Goal: Task Accomplishment & Management: Manage account settings

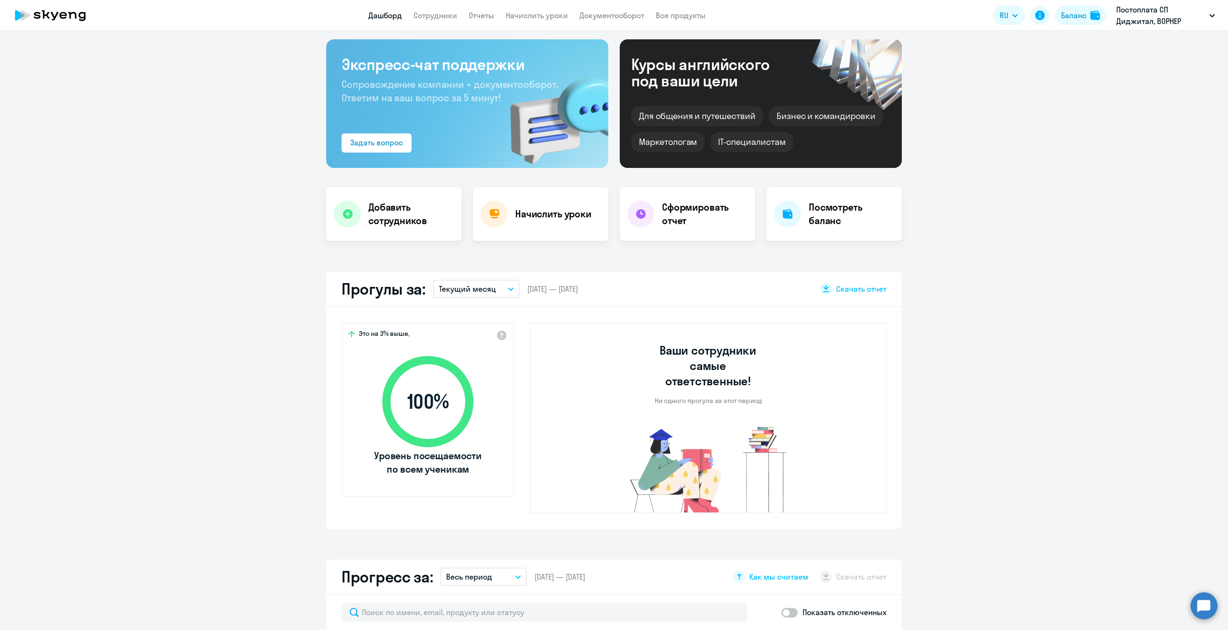
select select "30"
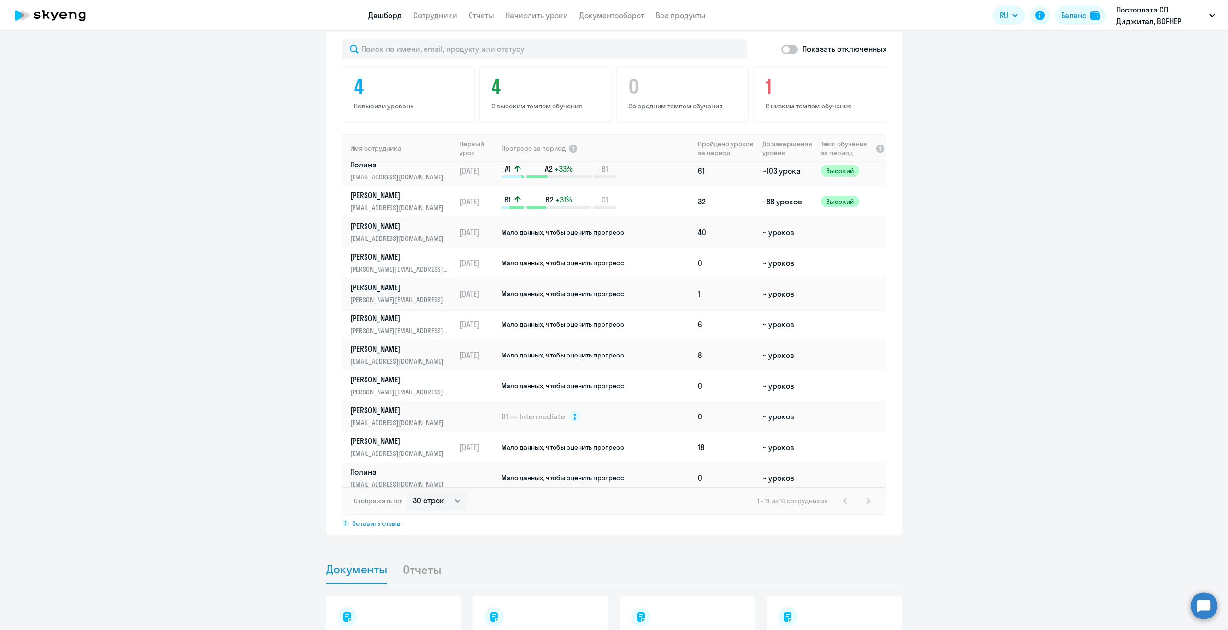
scroll to position [105, 0]
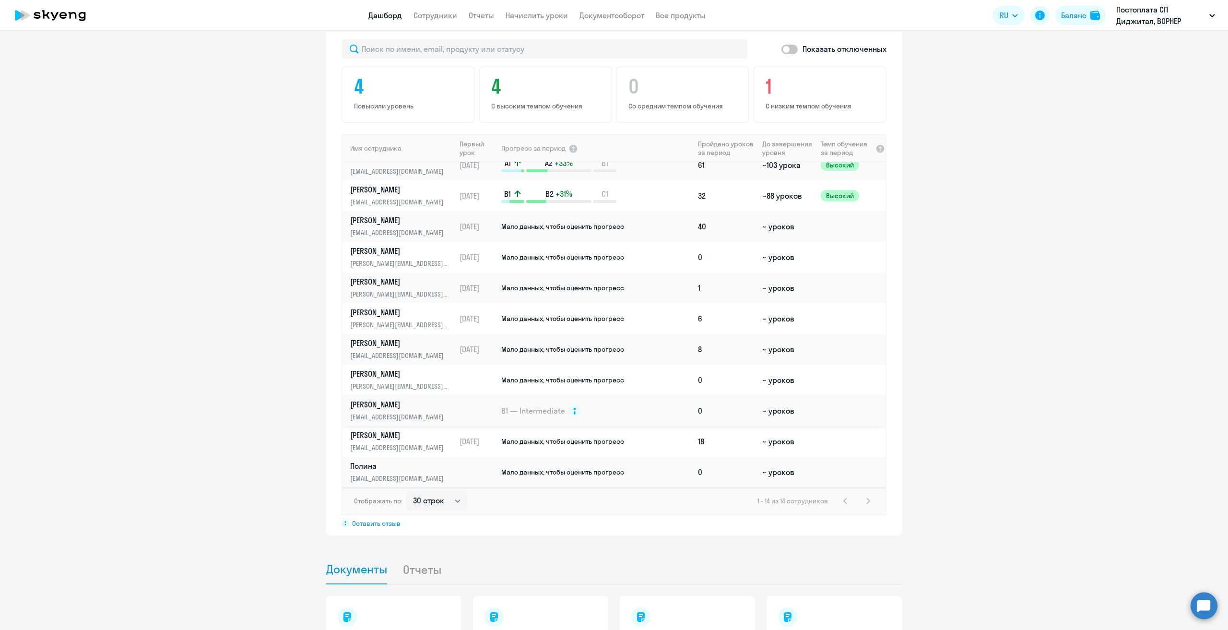
click at [389, 399] on p "[PERSON_NAME]" at bounding box center [399, 404] width 99 height 11
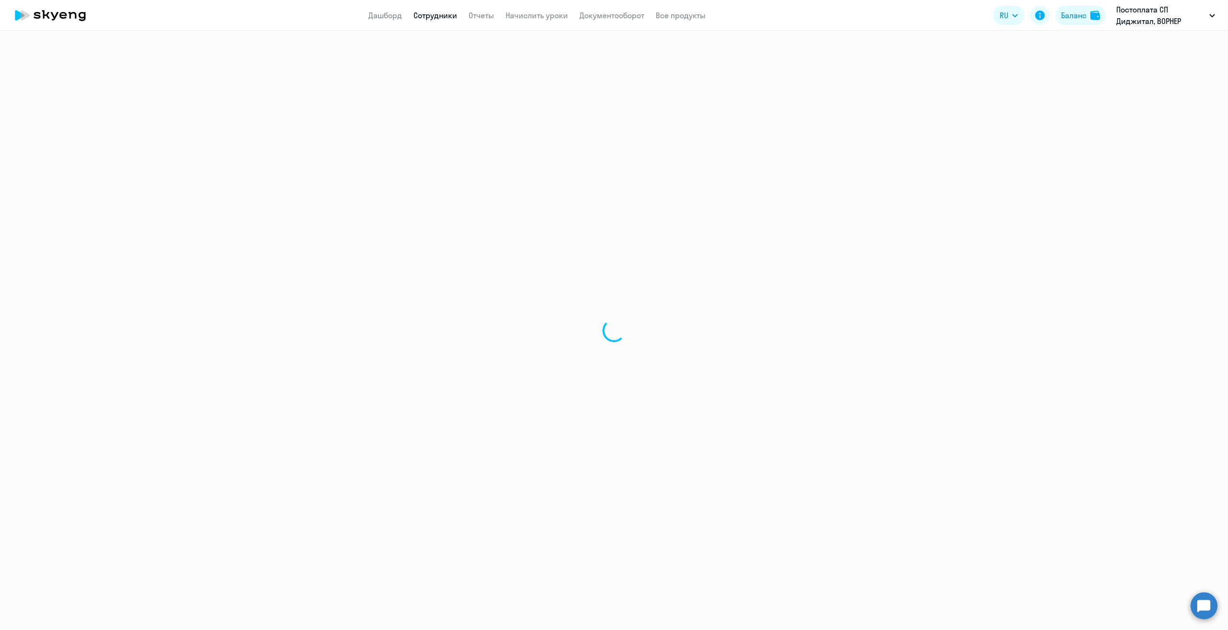
select select "english"
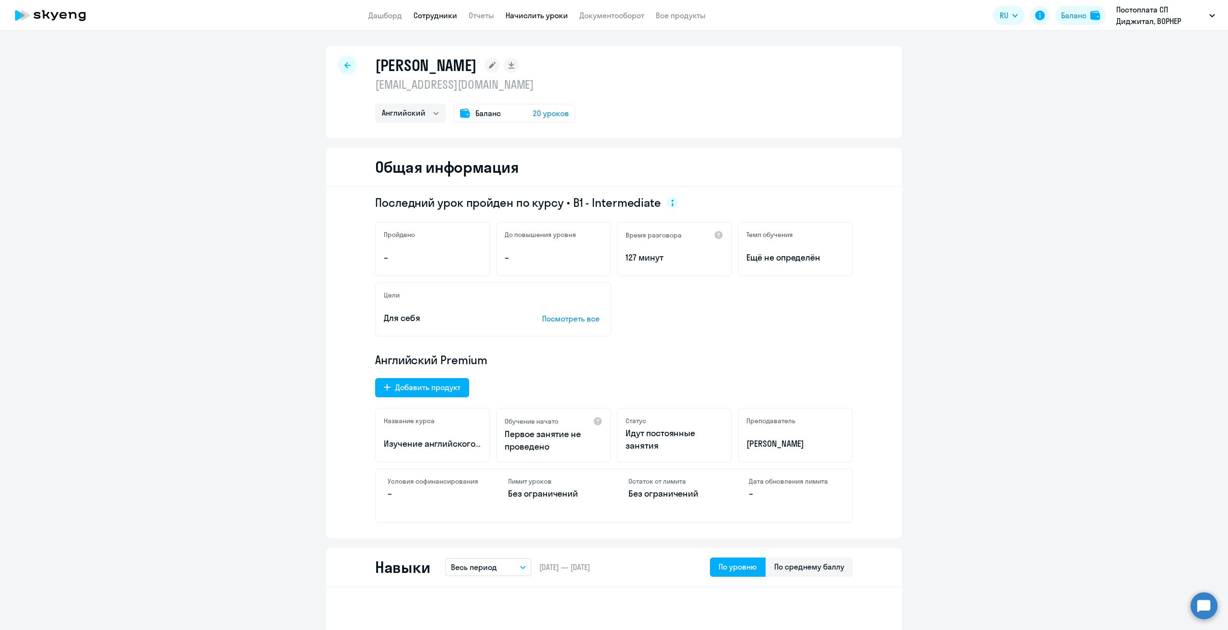
click at [538, 17] on link "Начислить уроки" at bounding box center [537, 16] width 62 height 10
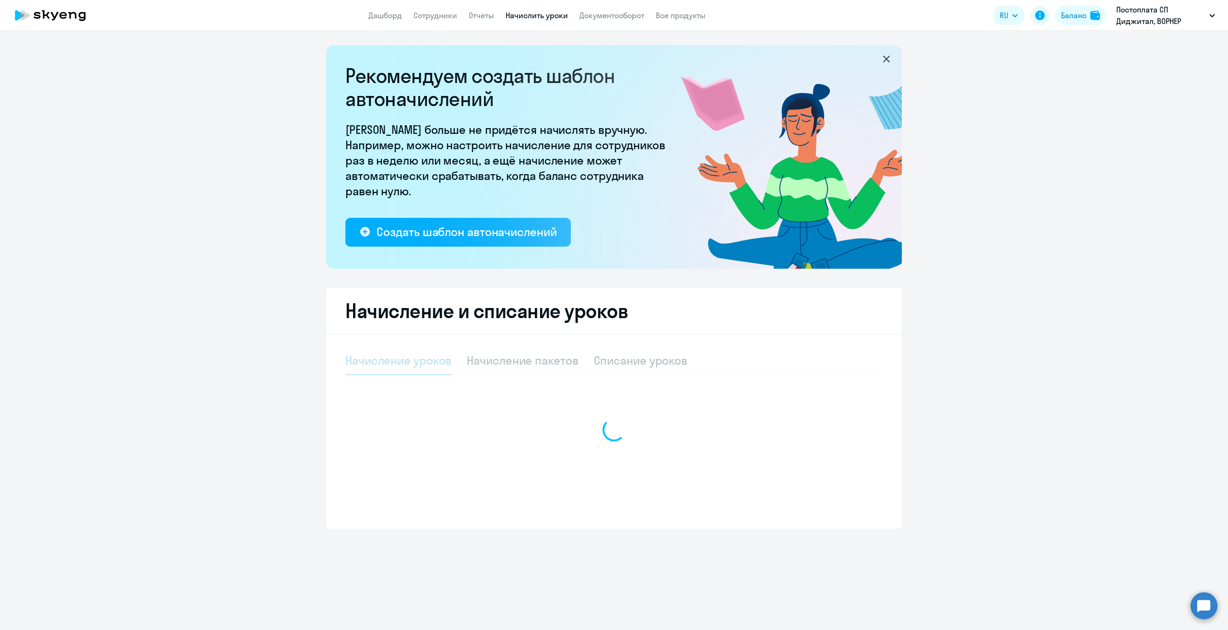
select select "10"
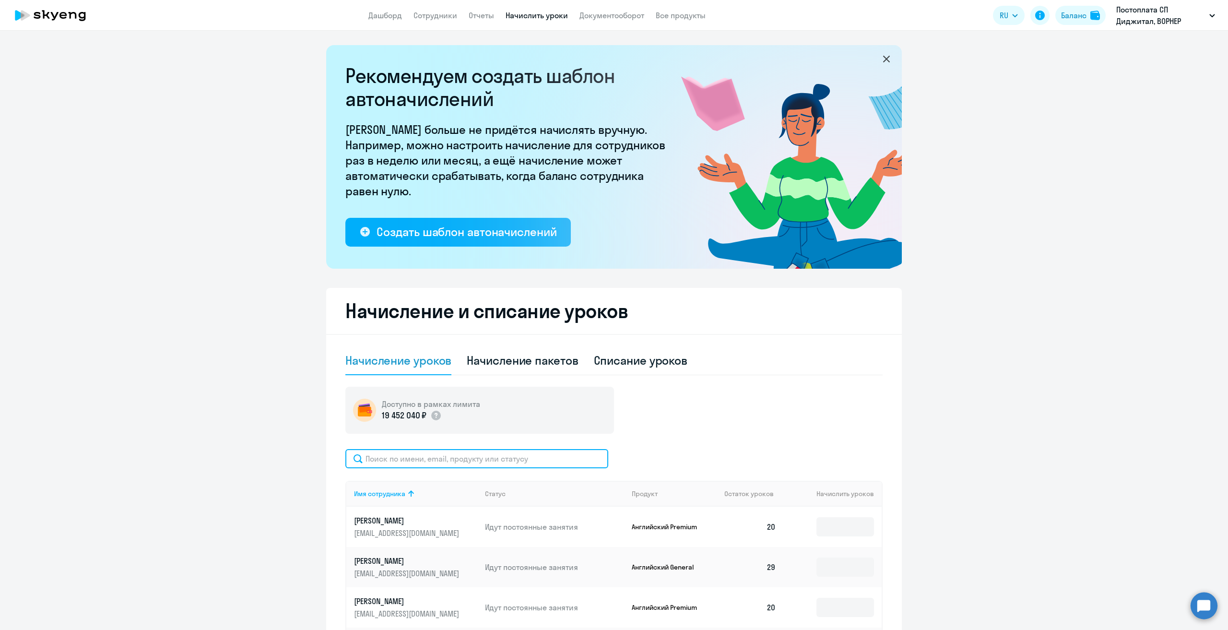
click at [446, 464] on input "text" at bounding box center [476, 458] width 263 height 19
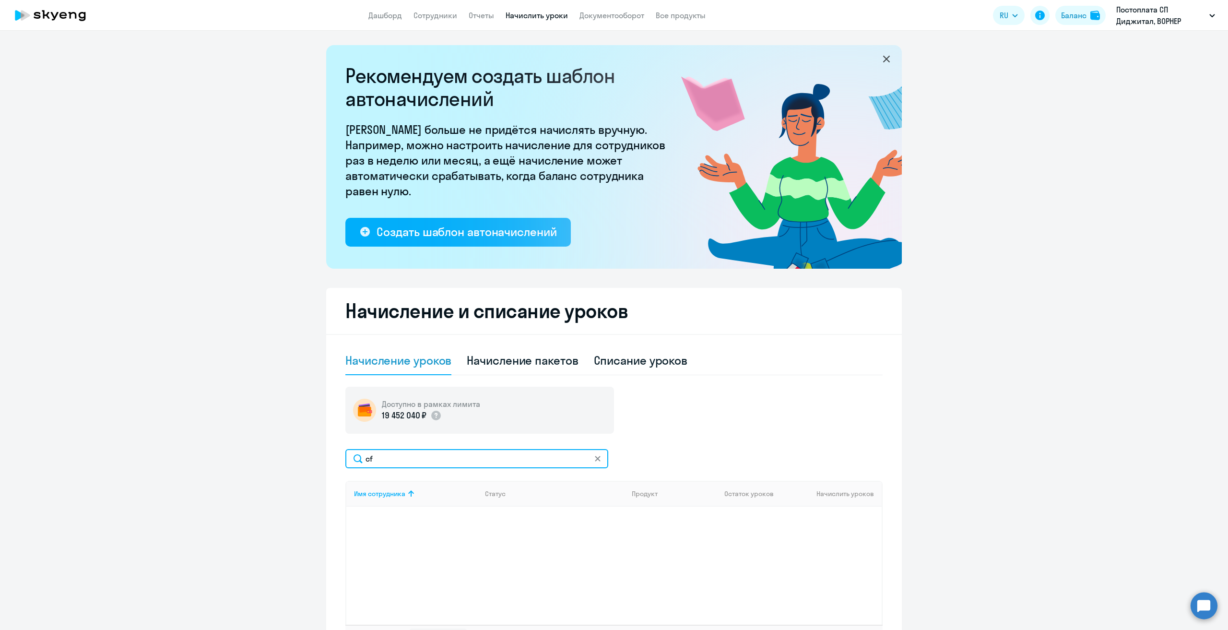
type input "c"
type input "сав"
click at [387, 522] on p "[PERSON_NAME]" at bounding box center [407, 520] width 107 height 11
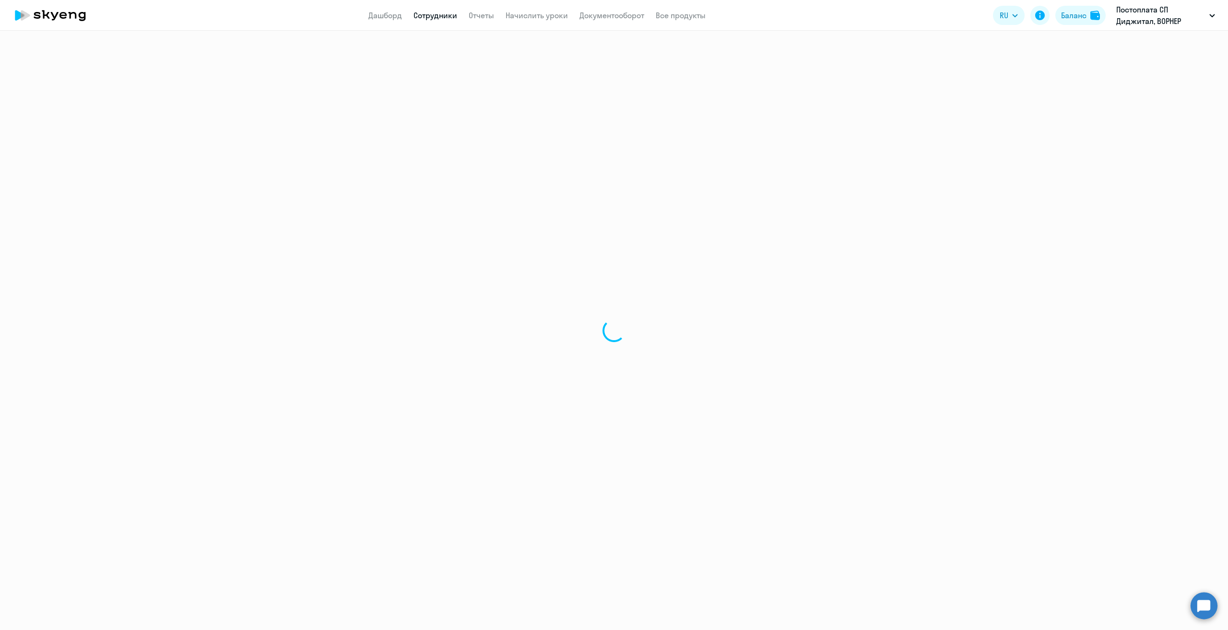
select select "english"
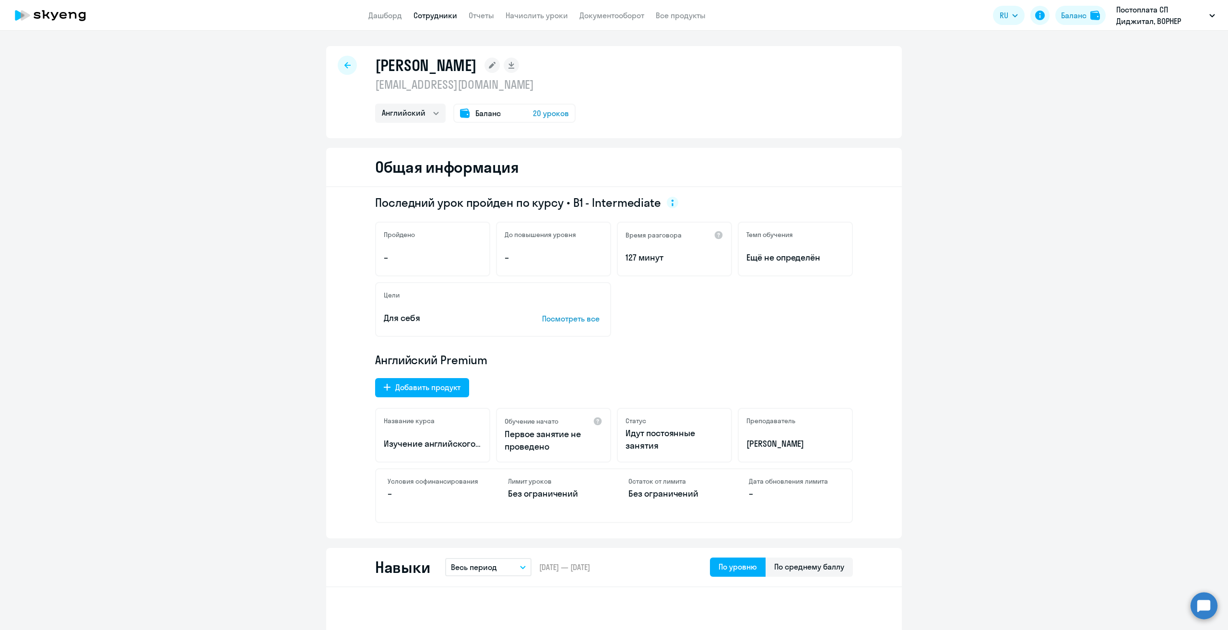
click at [339, 71] on div at bounding box center [347, 65] width 19 height 19
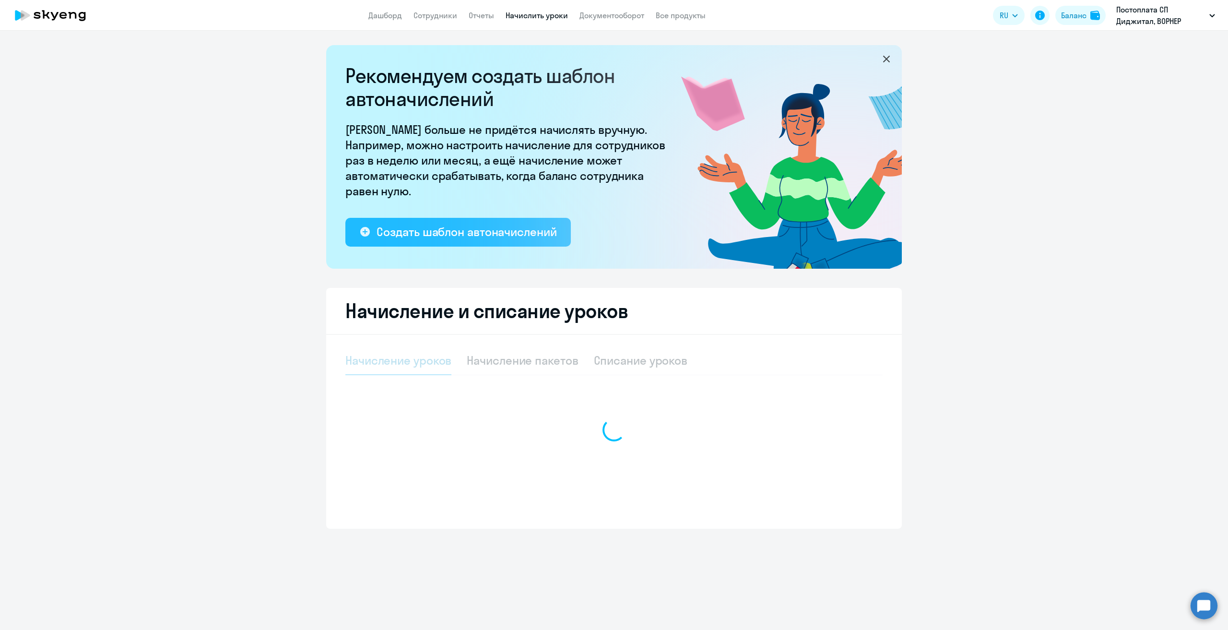
select select "10"
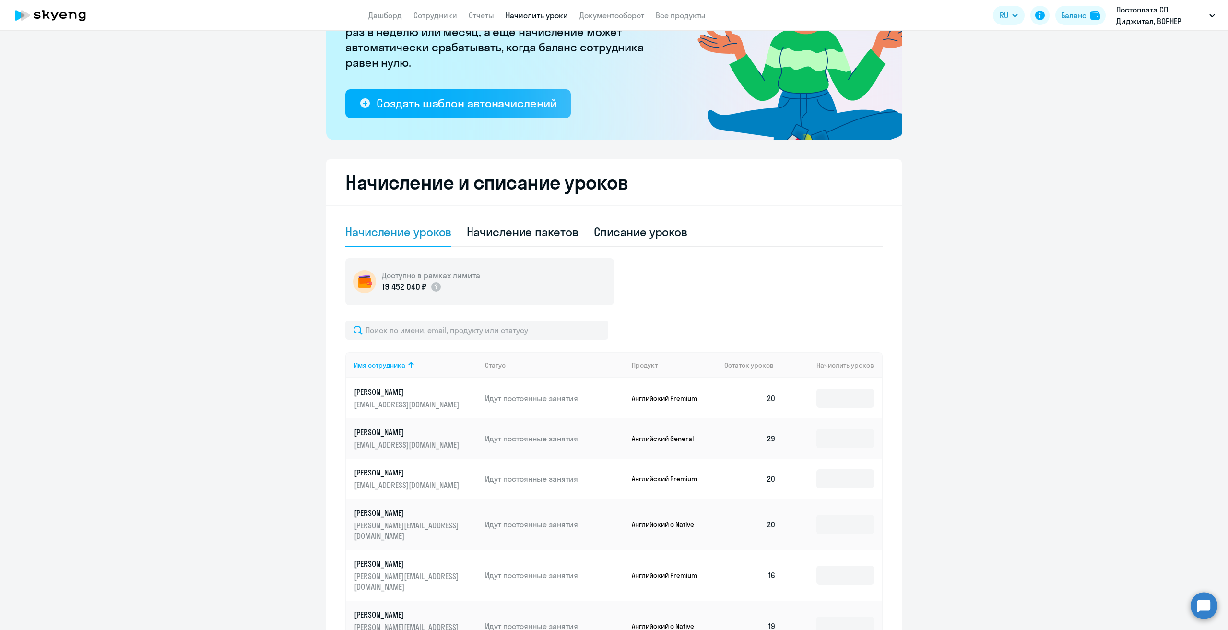
scroll to position [48, 0]
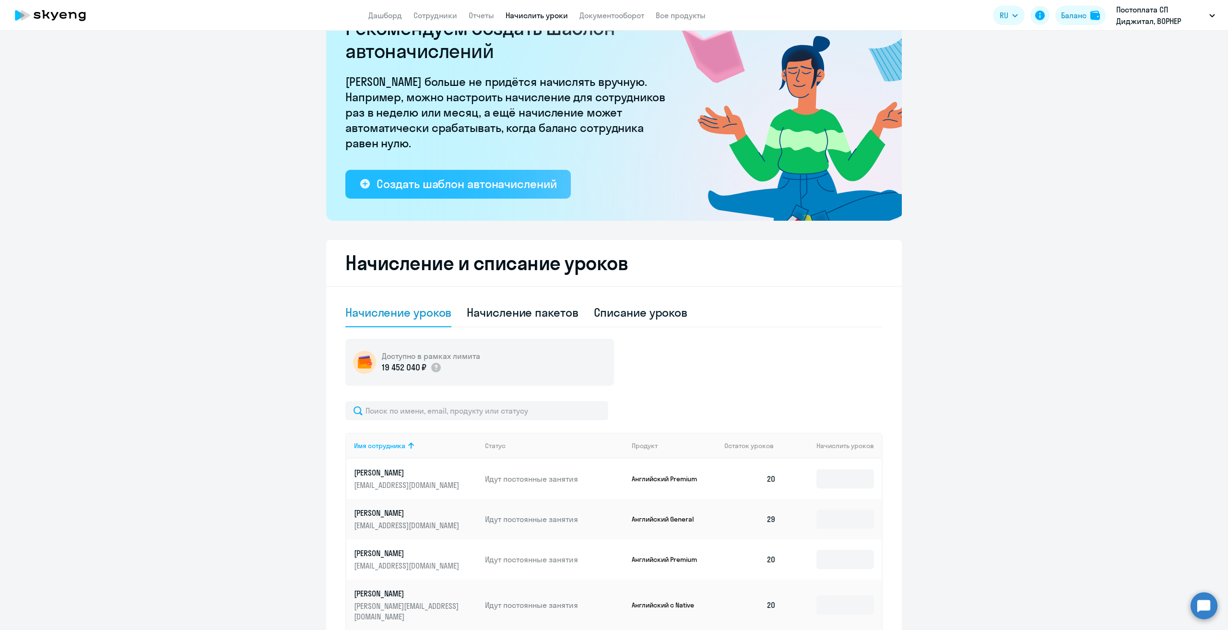
click at [403, 188] on div "Создать шаблон автоначислений" at bounding box center [467, 183] width 180 height 15
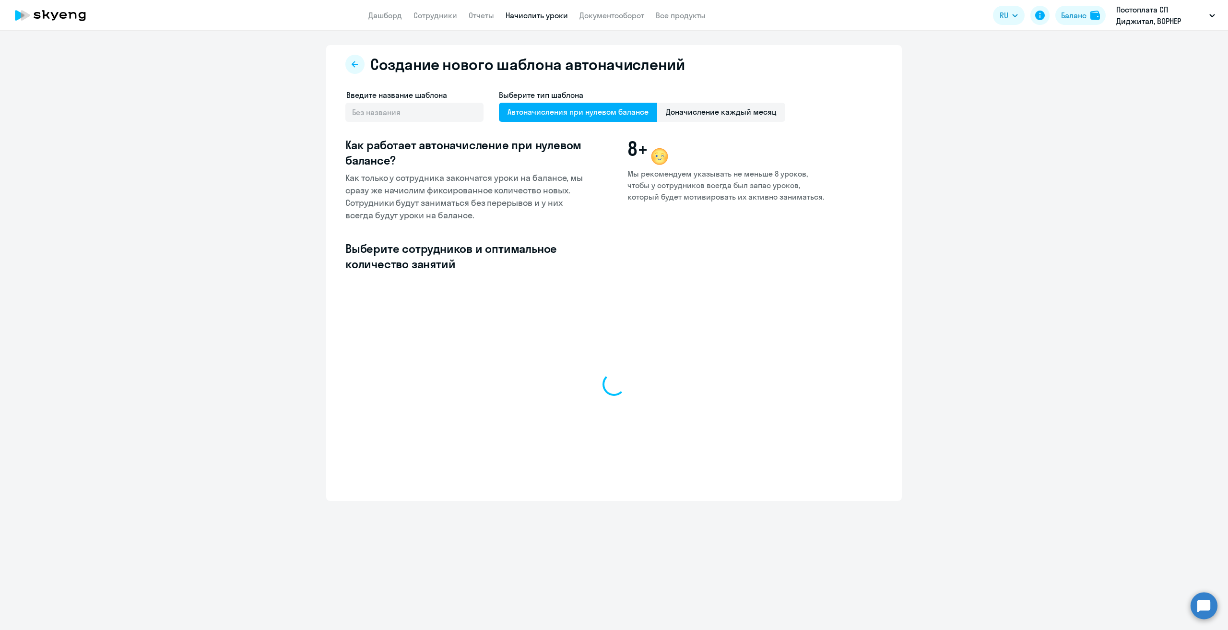
select select "10"
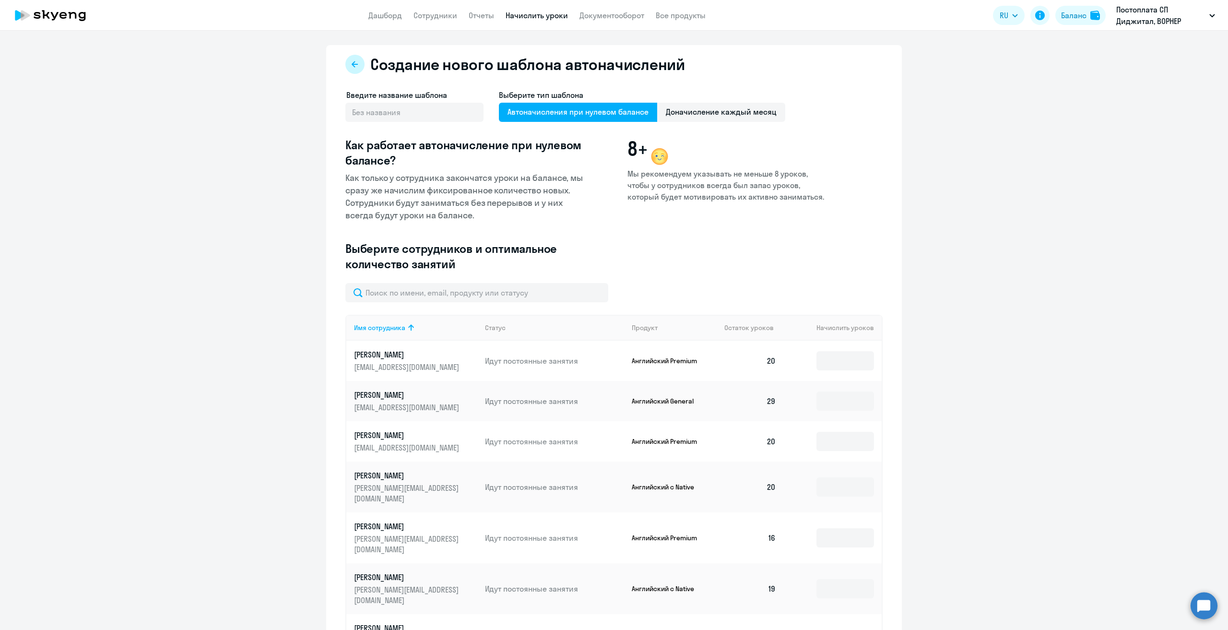
click at [347, 65] on button at bounding box center [354, 64] width 19 height 19
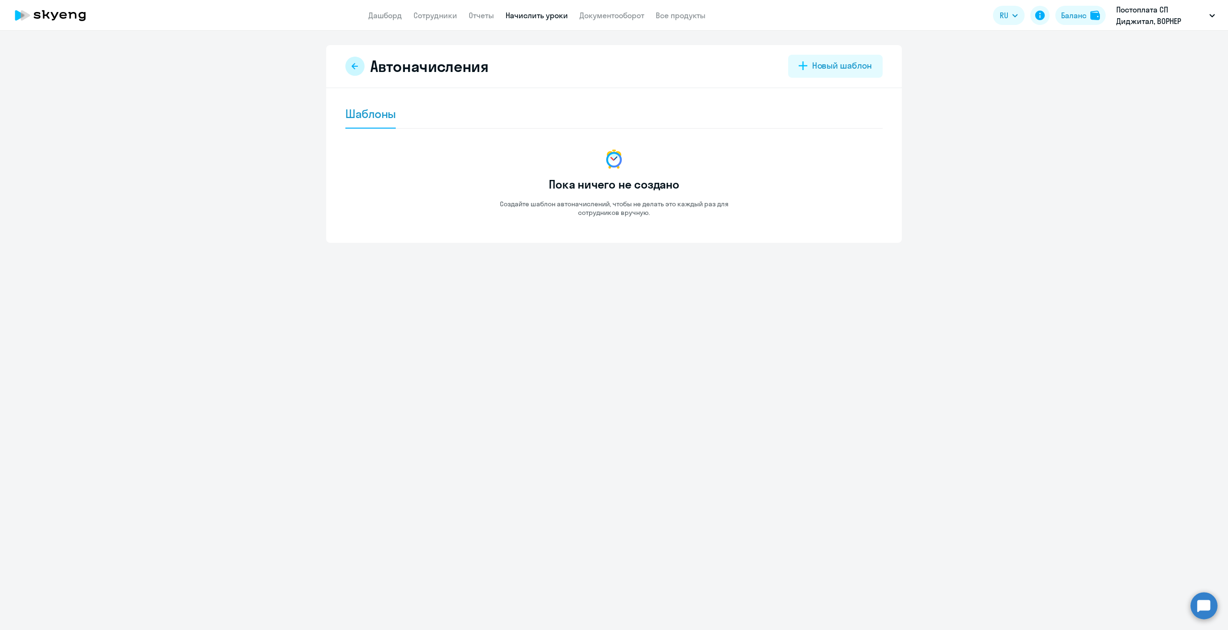
click at [354, 65] on icon at bounding box center [355, 66] width 6 height 6
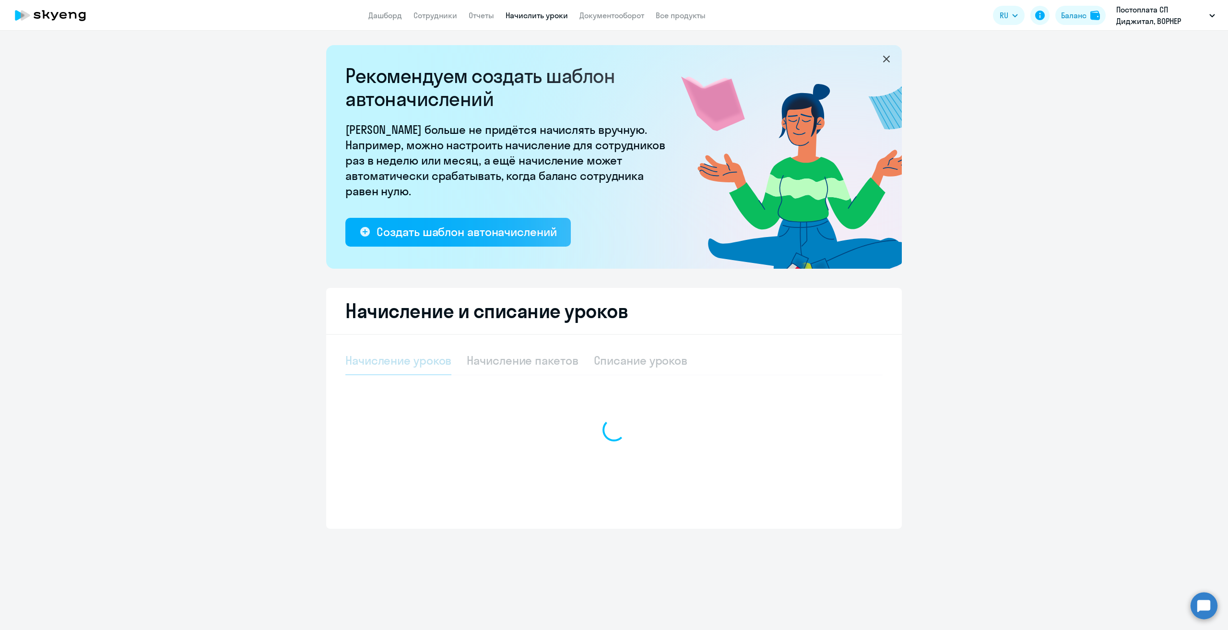
select select "10"
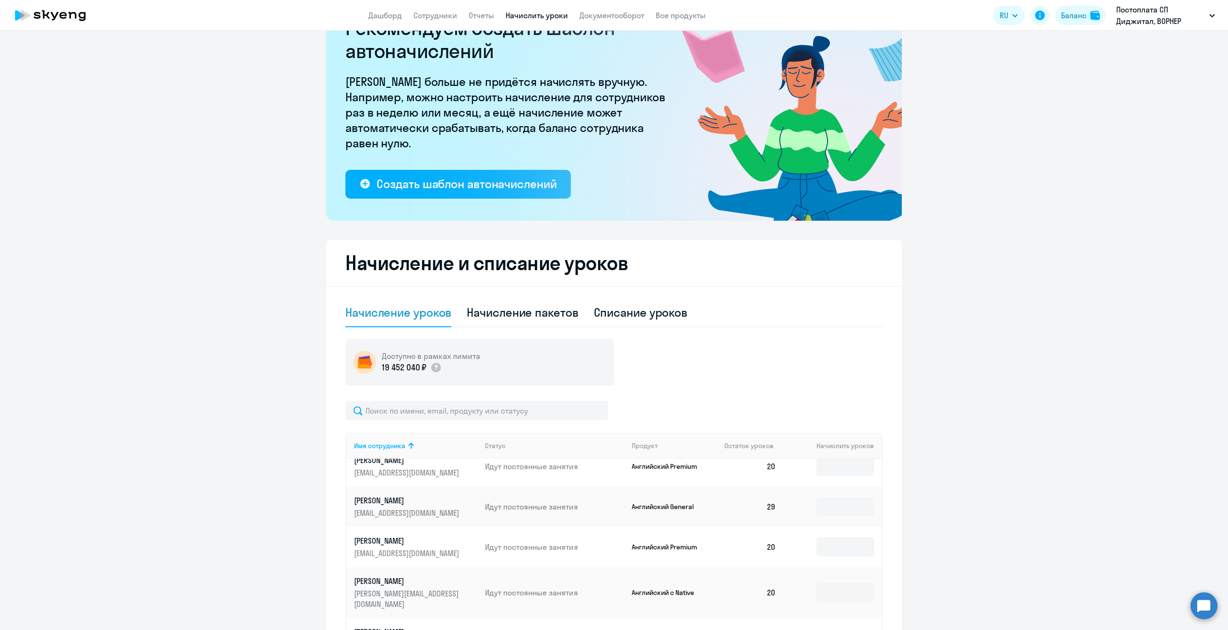
scroll to position [48, 0]
click at [438, 183] on div "Создать шаблон автоначислений" at bounding box center [467, 184] width 180 height 15
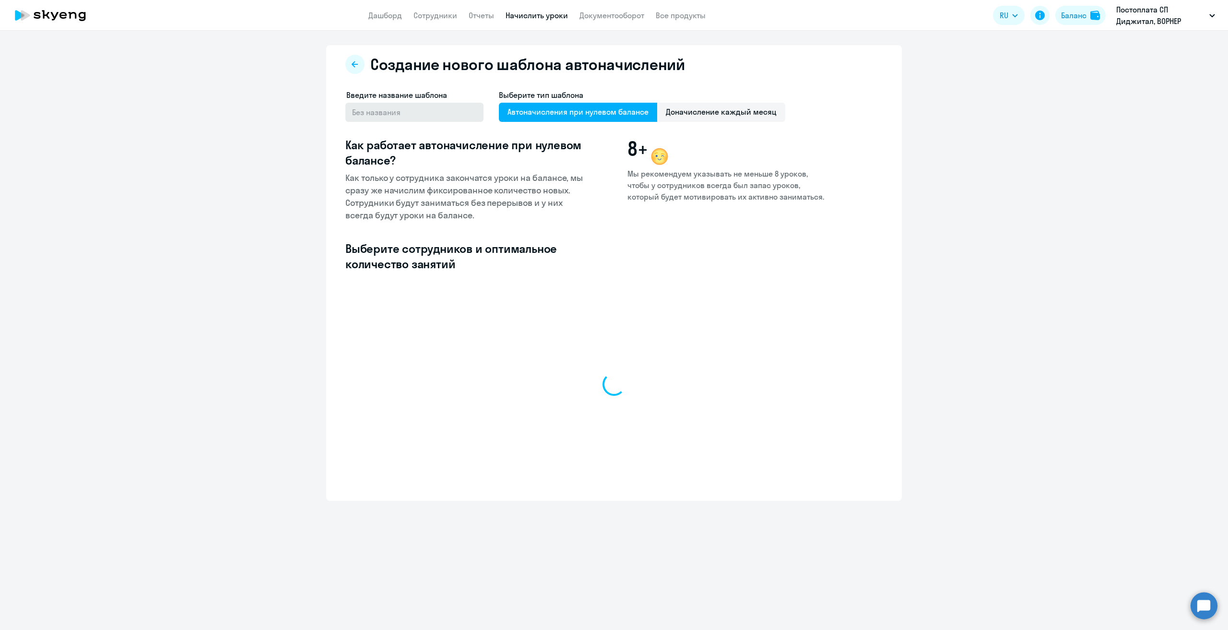
select select "10"
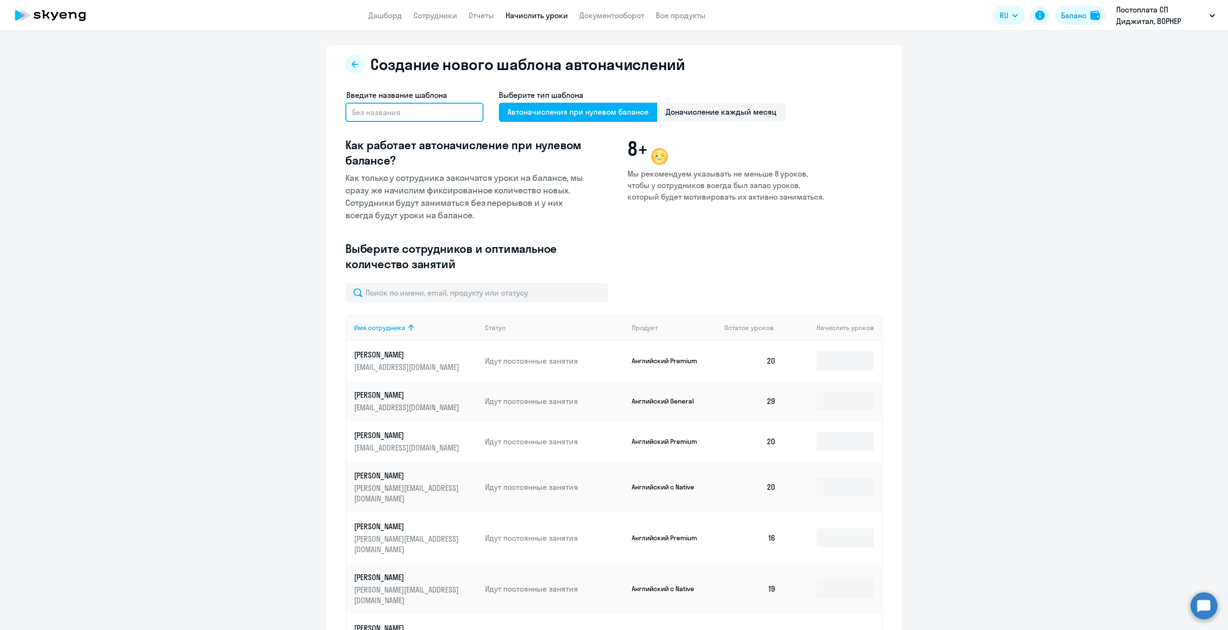
click at [449, 107] on input "text" at bounding box center [414, 112] width 138 height 19
click at [593, 111] on span "Автоначисления при нулевом балансе" at bounding box center [578, 112] width 158 height 19
click at [0, 0] on input "Автоначисления при нулевом балансе" at bounding box center [0, 0] width 0 height 0
click at [403, 111] on input "Шаблон" at bounding box center [414, 112] width 138 height 19
type input "Шаблон1"
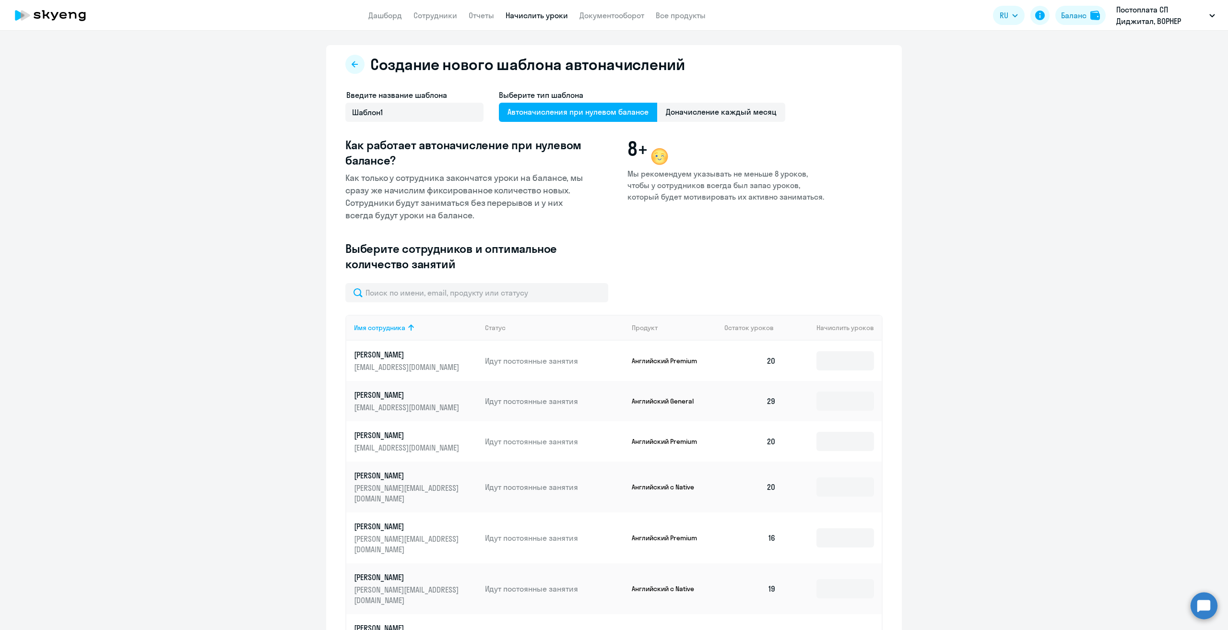
click at [564, 116] on span "Автоначисления при нулевом балансе" at bounding box center [578, 112] width 158 height 19
click at [0, 0] on input "Автоначисления при нулевом балансе" at bounding box center [0, 0] width 0 height 0
click at [345, 70] on button at bounding box center [354, 64] width 19 height 19
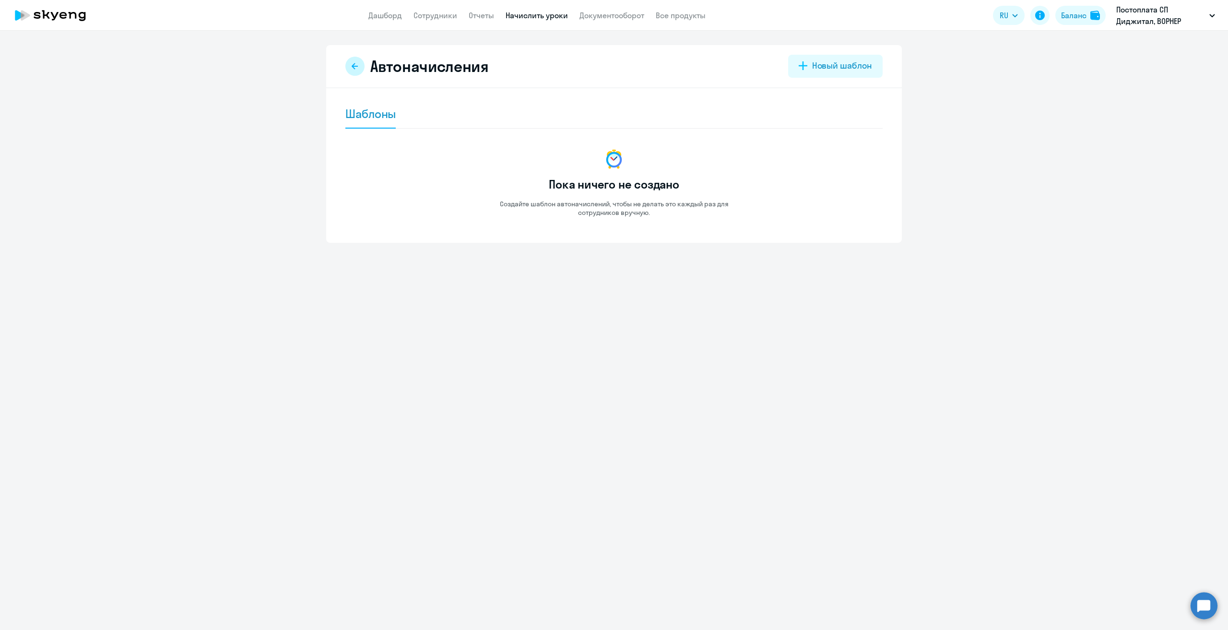
click at [351, 68] on icon at bounding box center [355, 66] width 8 height 8
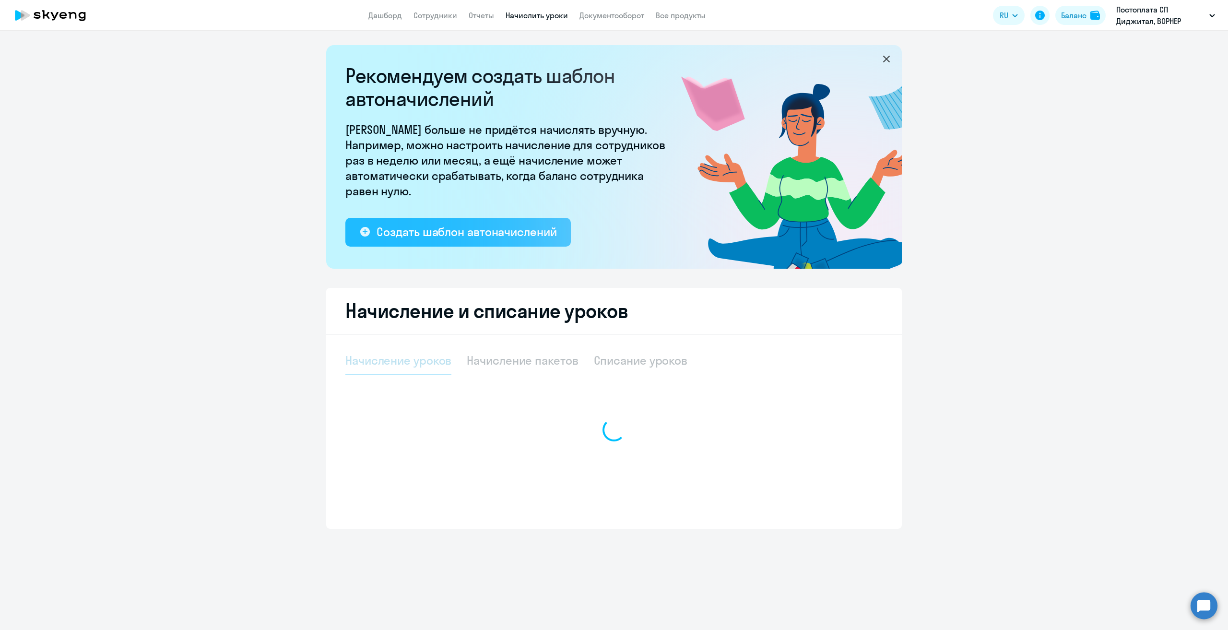
select select "10"
